Goal: Transaction & Acquisition: Book appointment/travel/reservation

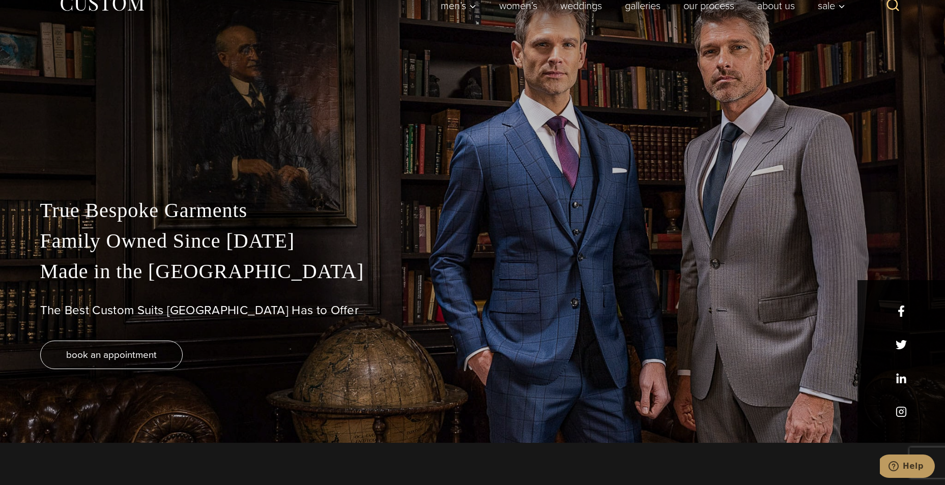
scroll to position [102, 0]
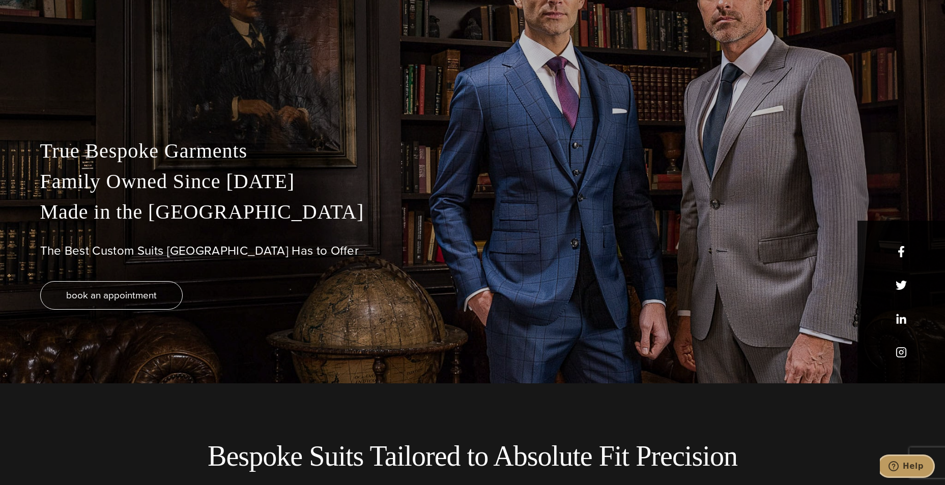
drag, startPoint x: 920, startPoint y: 463, endPoint x: 897, endPoint y: 457, distance: 23.3
click at [920, 463] on span "Help" at bounding box center [913, 466] width 21 height 9
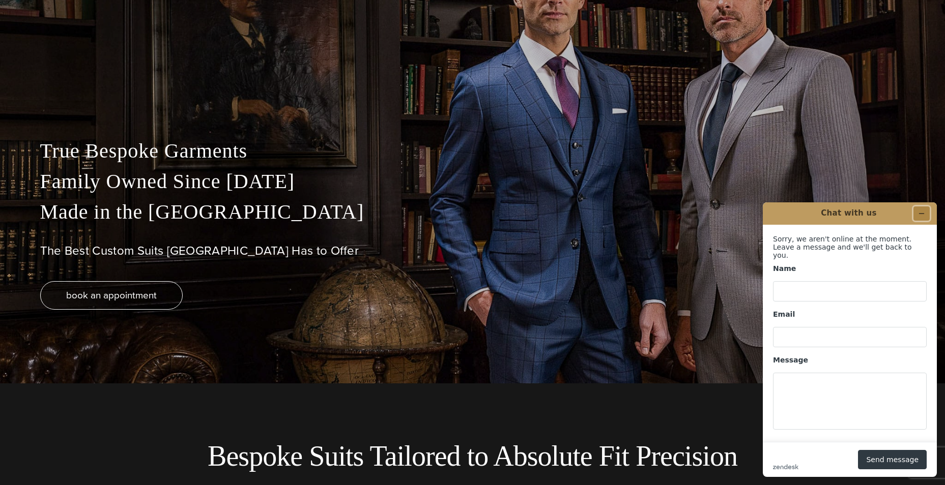
click at [916, 215] on button "Minimize widget" at bounding box center [921, 214] width 16 height 14
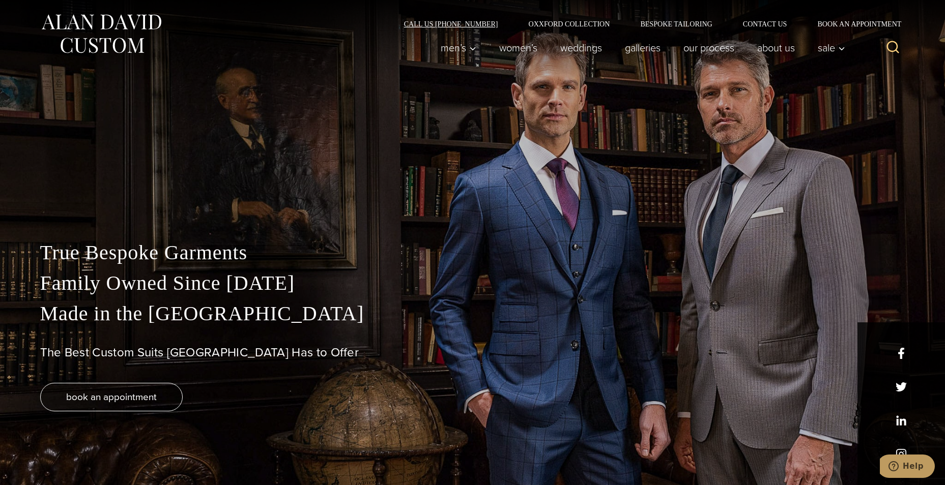
click at [472, 26] on link "Call Us [PHONE_NUMBER]" at bounding box center [451, 23] width 125 height 7
click at [835, 19] on div "Call Us [PHONE_NUMBER] Oxxford Collection Bespoke Tailoring Contact Us Book an …" at bounding box center [472, 13] width 885 height 27
click at [835, 26] on link "Book an Appointment" at bounding box center [853, 23] width 103 height 7
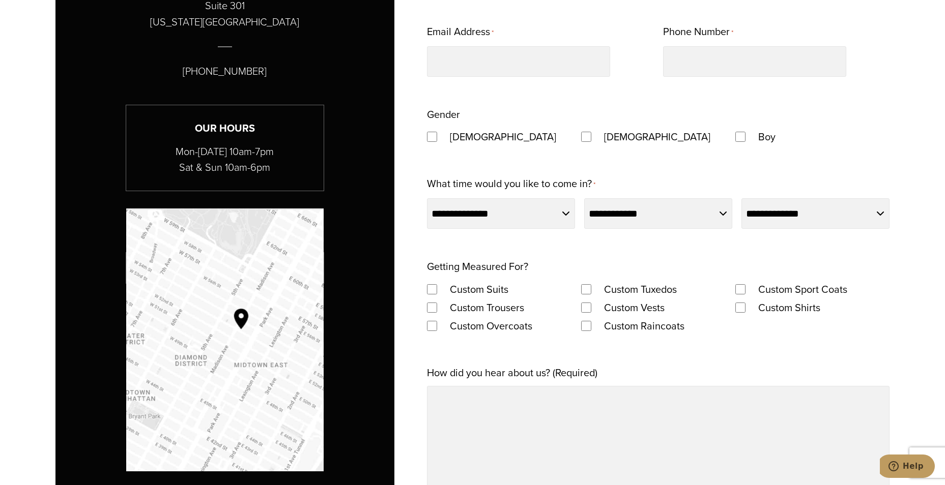
scroll to position [712, 0]
